Goal: Obtain resource: Download file/media

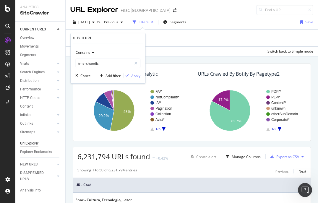
scroll to position [1, 0]
click at [114, 58] on div "Contains /merchandis" at bounding box center [107, 58] width 65 height 20
click at [114, 60] on input "/merchandis" at bounding box center [104, 63] width 56 height 9
click at [110, 63] on input "/merchandis" at bounding box center [104, 63] width 56 height 9
type input "/merchandising/"
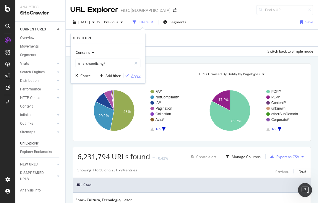
click at [137, 75] on div "Apply" at bounding box center [135, 75] width 9 height 5
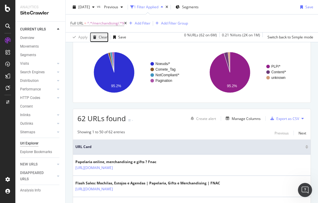
scroll to position [39, 0]
click at [290, 116] on div "Export as CSV" at bounding box center [287, 118] width 23 height 5
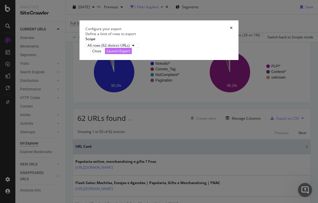
click at [130, 54] on div "Launch Export" at bounding box center [118, 50] width 23 height 5
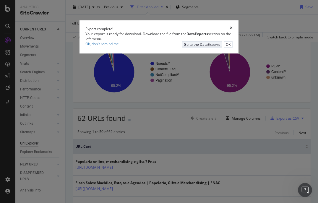
click at [215, 47] on div "Go to the DataExports" at bounding box center [202, 44] width 36 height 5
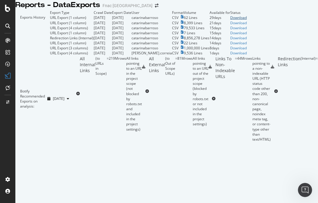
click at [247, 20] on div "Download" at bounding box center [238, 17] width 17 height 5
click at [198, 10] on div at bounding box center [166, 10] width 303 height 0
click at [307, 74] on div "Exports History Export Type Crawl Date Export Date User Format Volume Available…" at bounding box center [166, 76] width 303 height 132
click at [134, 17] on div "Exports History Export Type Crawl Date Export Date User Format Volume Available…" at bounding box center [166, 76] width 303 height 132
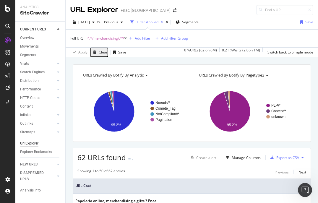
click at [116, 38] on span "^.*/merchandising/.*$" at bounding box center [105, 38] width 37 height 8
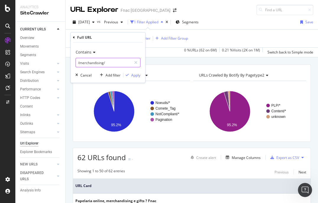
click at [86, 62] on input "/merchandising/" at bounding box center [104, 62] width 56 height 9
click at [101, 61] on input "/merchandising/" at bounding box center [104, 62] width 56 height 9
drag, startPoint x: 103, startPoint y: 61, endPoint x: 80, endPoint y: 63, distance: 22.5
click at [80, 63] on input "/merchandising/" at bounding box center [104, 62] width 56 height 9
type input "/escritag/"
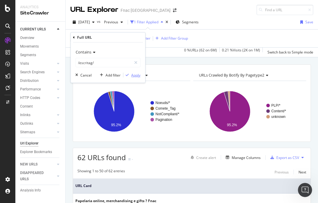
click at [134, 75] on div "Apply" at bounding box center [135, 74] width 9 height 5
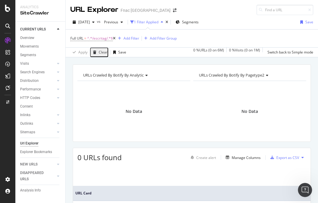
click at [165, 66] on div "URLs Crawled By Botify By analytic Chart (by Value) Table Expand Export as CSV …" at bounding box center [192, 102] width 238 height 77
click at [101, 35] on span "^.*/escritag/.*$" at bounding box center [100, 38] width 26 height 8
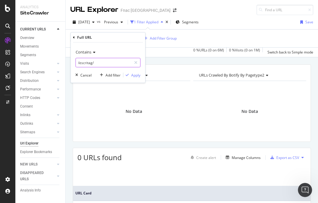
click at [89, 64] on input "/escritag/" at bounding box center [104, 62] width 56 height 9
click at [91, 61] on input "/escritag/" at bounding box center [104, 62] width 56 height 9
type input "/escrita/"
click at [138, 77] on div "Apply" at bounding box center [135, 74] width 9 height 5
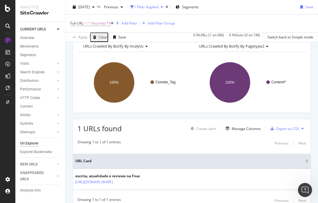
scroll to position [54, 0]
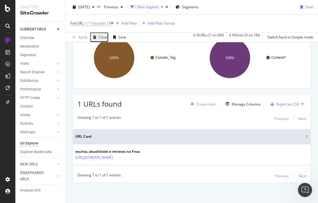
click at [99, 25] on span "^.*/escrita/.*$" at bounding box center [99, 23] width 24 height 8
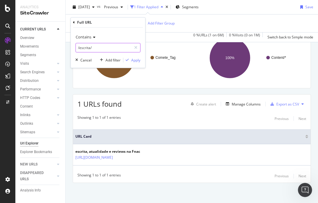
click at [80, 46] on input "/escrita/" at bounding box center [104, 47] width 56 height 9
click at [82, 48] on input "/escrita/" at bounding box center [104, 47] width 56 height 9
type input "/Escrita/"
click at [137, 61] on div "Apply" at bounding box center [135, 60] width 9 height 5
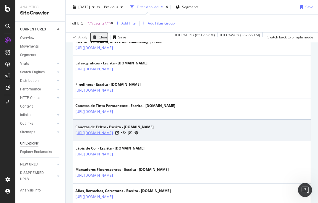
scroll to position [197, 0]
